Goal: Transaction & Acquisition: Purchase product/service

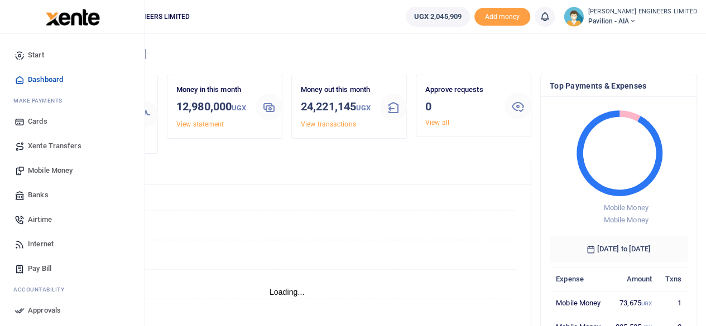
scroll to position [9, 9]
click at [51, 171] on span "Mobile Money" at bounding box center [50, 170] width 45 height 11
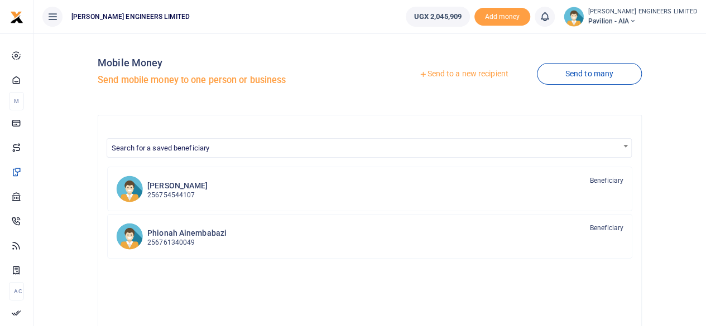
click at [446, 75] on link "Send to a new recipient" at bounding box center [463, 74] width 146 height 20
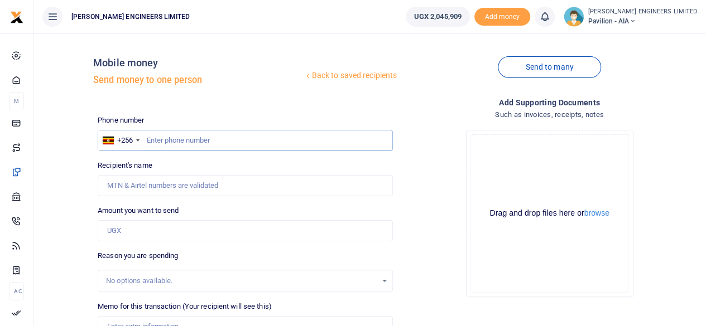
click at [164, 140] on input "text" at bounding box center [245, 140] width 295 height 21
type input "760858547"
type input "Anthony Ainamani"
type input "760858547"
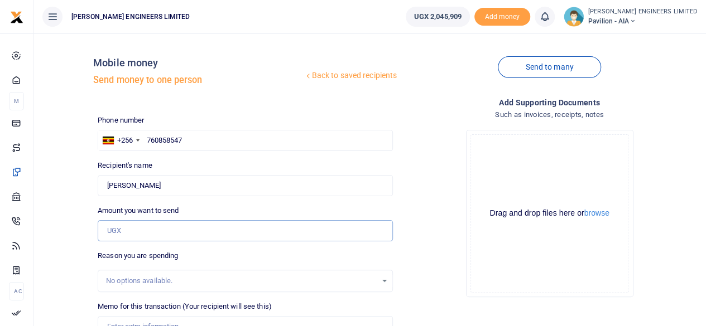
click at [118, 233] on input "Amount you want to send" at bounding box center [245, 230] width 295 height 21
click at [115, 229] on input "Amount you want to send" at bounding box center [245, 230] width 295 height 21
click at [113, 230] on input "Amount you want to send" at bounding box center [245, 230] width 295 height 21
drag, startPoint x: 146, startPoint y: 231, endPoint x: 237, endPoint y: 220, distance: 91.1
click at [157, 231] on input "Amount you want to send" at bounding box center [245, 230] width 295 height 21
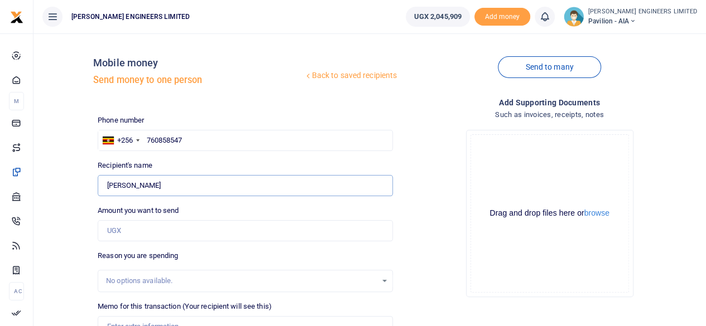
click at [279, 192] on input "Found" at bounding box center [245, 185] width 295 height 21
click at [119, 230] on input "Amount you want to send" at bounding box center [245, 230] width 295 height 21
click at [110, 230] on input "Amount you want to send" at bounding box center [245, 230] width 295 height 21
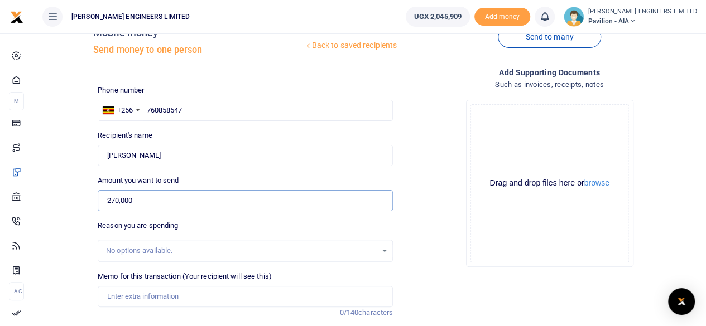
scroll to position [56, 0]
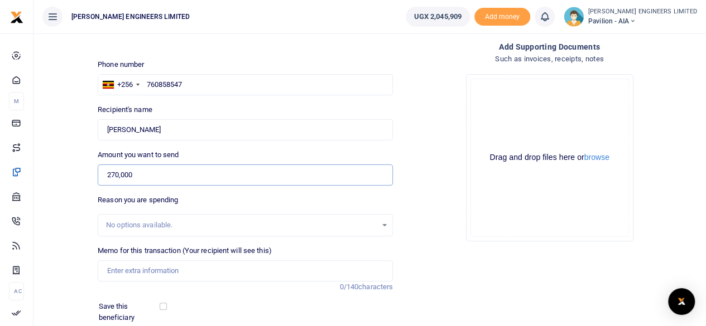
type input "270,000"
click at [122, 271] on input "Memo for this transaction (Your recipient will see this)" at bounding box center [245, 270] width 295 height 21
click at [116, 272] on input "3pcs 0f 30ftby 30ft tarpaulin" at bounding box center [245, 270] width 295 height 21
drag, startPoint x: 127, startPoint y: 271, endPoint x: 167, endPoint y: 274, distance: 40.3
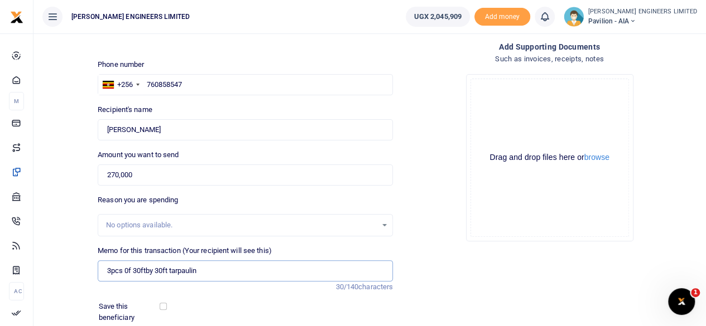
click at [129, 271] on input "3pcs 0f 30ftby 30ft tarpaulin" at bounding box center [245, 270] width 295 height 21
click at [205, 271] on input "3pcs of 30ftby 30ft tarpaulin" at bounding box center [245, 270] width 295 height 21
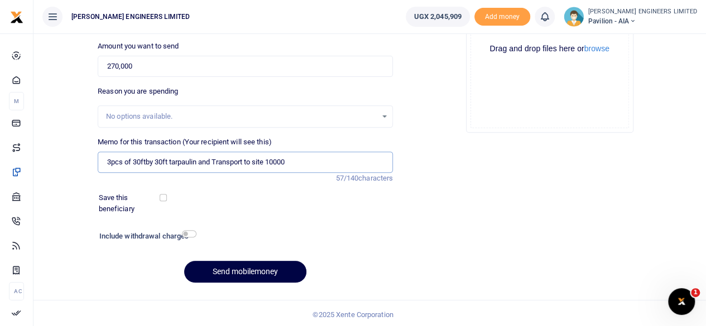
scroll to position [166, 0]
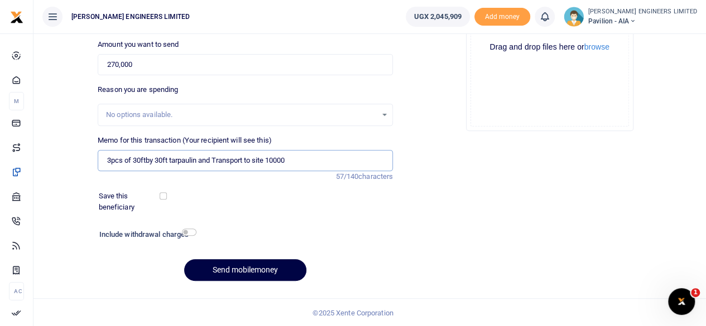
type input "3pcs of 30ftby 30ft tarpaulin and Transport to site 10000"
click at [192, 230] on input "checkbox" at bounding box center [189, 232] width 15 height 7
checkbox input "true"
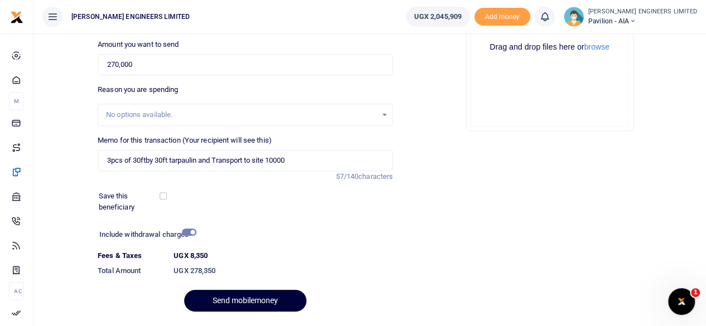
click at [257, 301] on button "Send mobilemoney" at bounding box center [245, 301] width 122 height 22
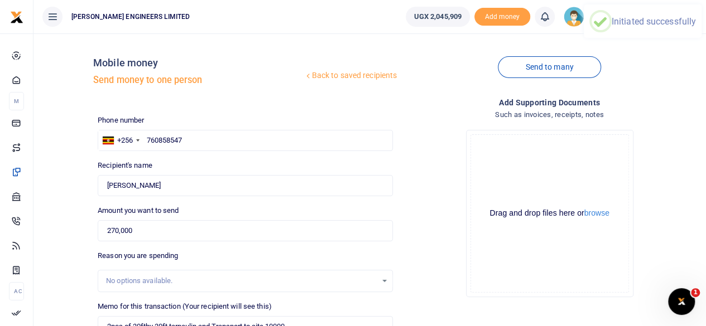
scroll to position [0, 0]
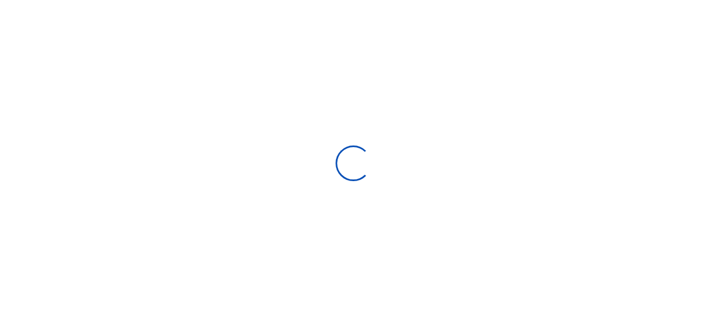
select select "Loading bundles"
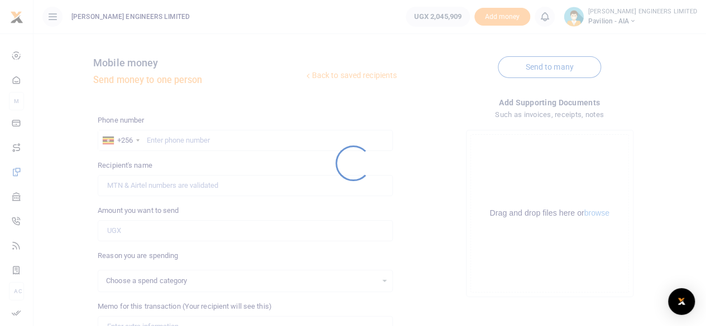
select select
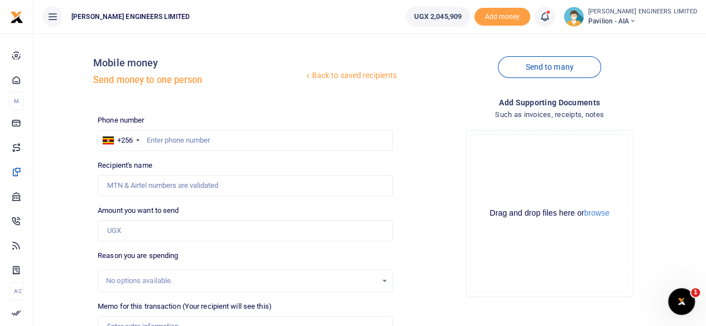
click at [550, 20] on icon at bounding box center [544, 17] width 11 height 12
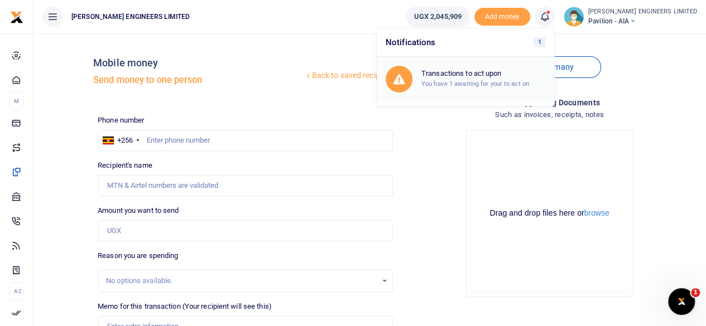
click at [489, 73] on h6 "Transactions to act upon" at bounding box center [483, 73] width 124 height 9
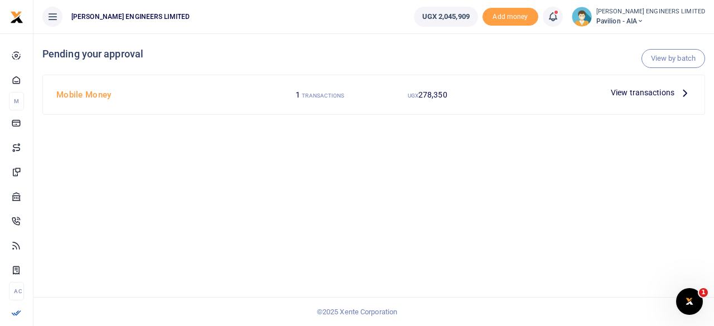
click at [644, 92] on span "View transactions" at bounding box center [643, 92] width 64 height 12
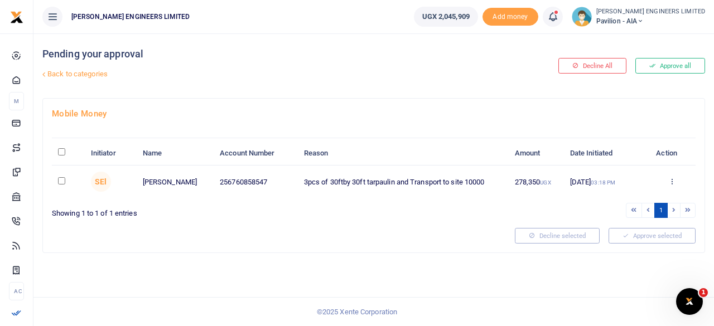
click at [60, 180] on input "checkbox" at bounding box center [61, 180] width 7 height 7
checkbox input "true"
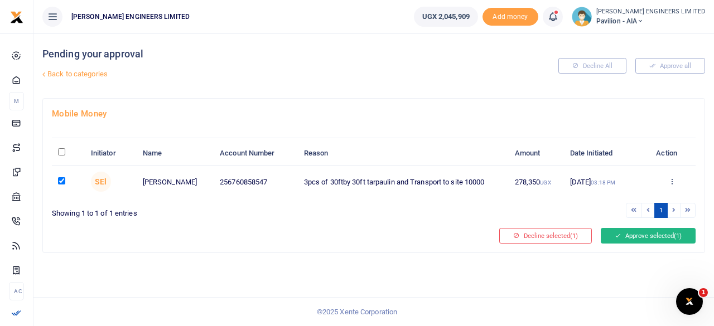
click at [618, 238] on icon at bounding box center [618, 236] width 6 height 8
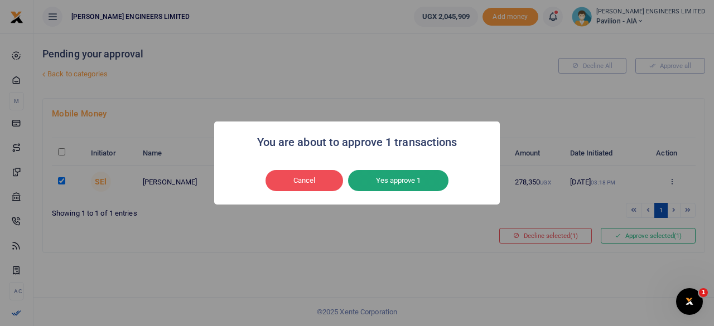
click at [389, 181] on button "Yes approve 1" at bounding box center [398, 180] width 100 height 21
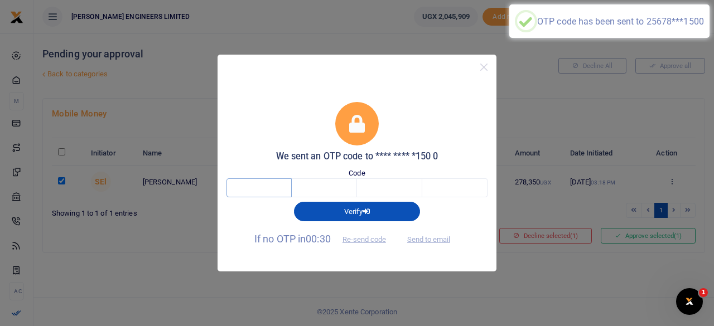
click at [271, 189] on input "text" at bounding box center [258, 187] width 65 height 19
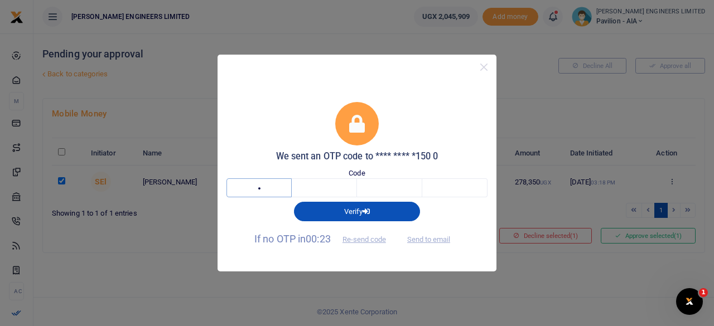
type input "8"
type input "9"
type input "4"
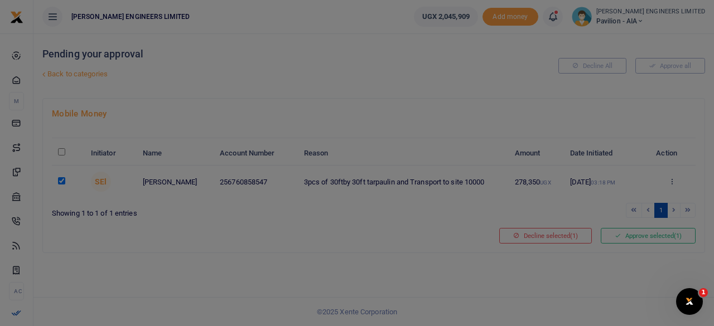
type input "7"
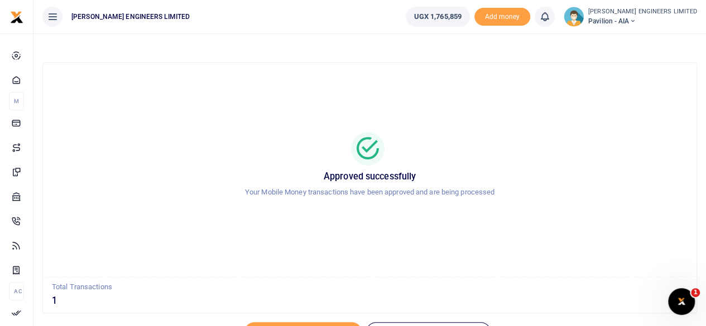
click at [635, 20] on icon at bounding box center [632, 21] width 7 height 8
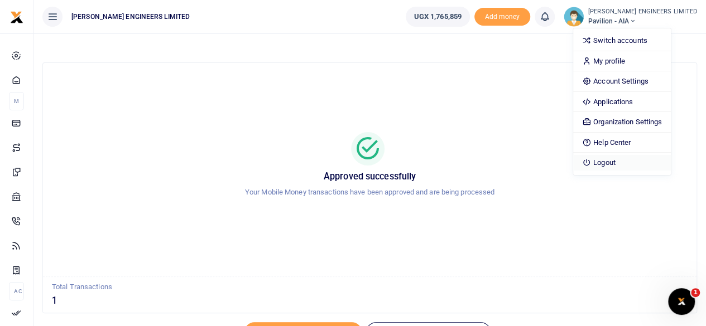
click at [645, 164] on link "Logout" at bounding box center [622, 163] width 98 height 16
